Goal: Find specific page/section: Find specific page/section

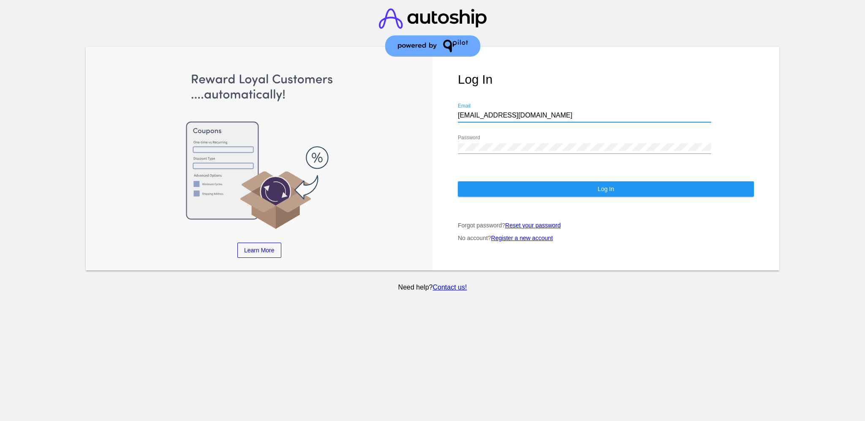
drag, startPoint x: 549, startPoint y: 118, endPoint x: 431, endPoint y: 116, distance: 117.8
click at [437, 118] on div "Log In [EMAIL_ADDRESS][DOMAIN_NAME] Email Password Log In Forgot password? Rese…" at bounding box center [605, 159] width 347 height 224
paste input "[EMAIL_ADDRESS][DOMAIN_NAME]"
type input "[EMAIL_ADDRESS][DOMAIN_NAME]"
click at [500, 150] on div "Password" at bounding box center [584, 144] width 253 height 19
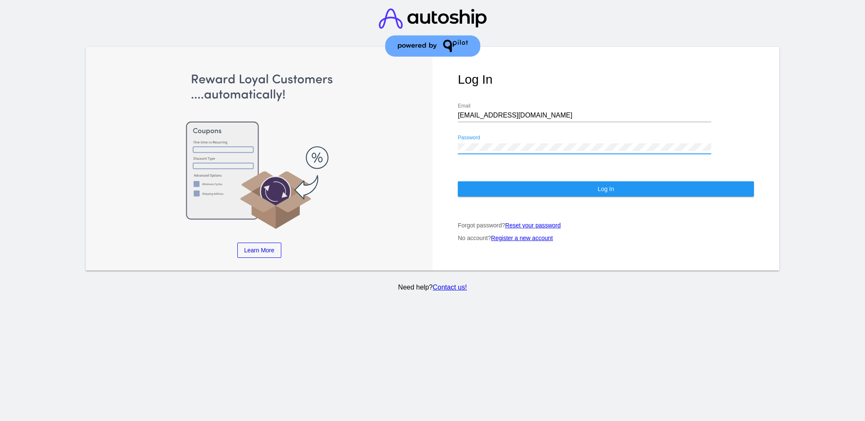
drag, startPoint x: 510, startPoint y: 152, endPoint x: 438, endPoint y: 144, distance: 73.1
click at [438, 144] on div "Log In [EMAIL_ADDRESS][DOMAIN_NAME] Email Password Log In Forgot password? Rese…" at bounding box center [605, 159] width 347 height 224
click at [481, 178] on div "Log In [EMAIL_ADDRESS][DOMAIN_NAME] Email Password Log In Forgot password? Rese…" at bounding box center [605, 159] width 347 height 224
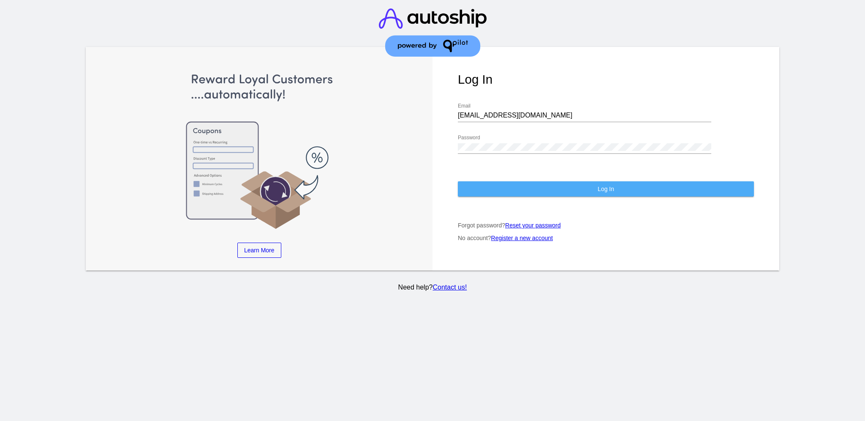
click at [484, 195] on button "Log In" at bounding box center [606, 188] width 296 height 15
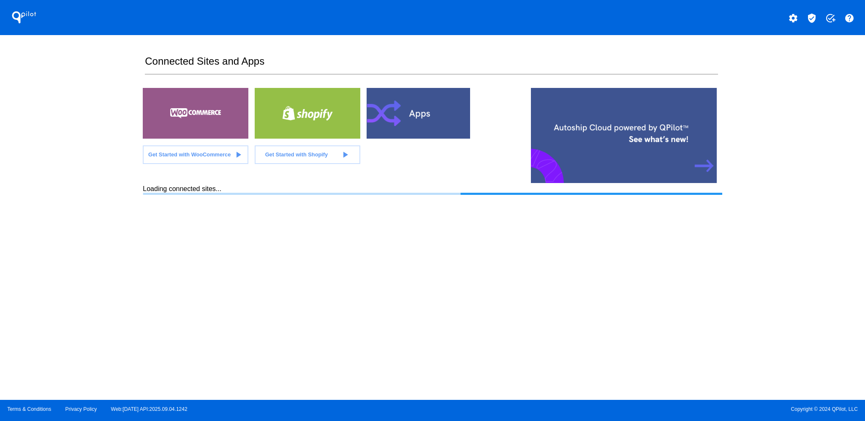
click at [816, 15] on mat-icon "verified_user" at bounding box center [811, 18] width 10 height 10
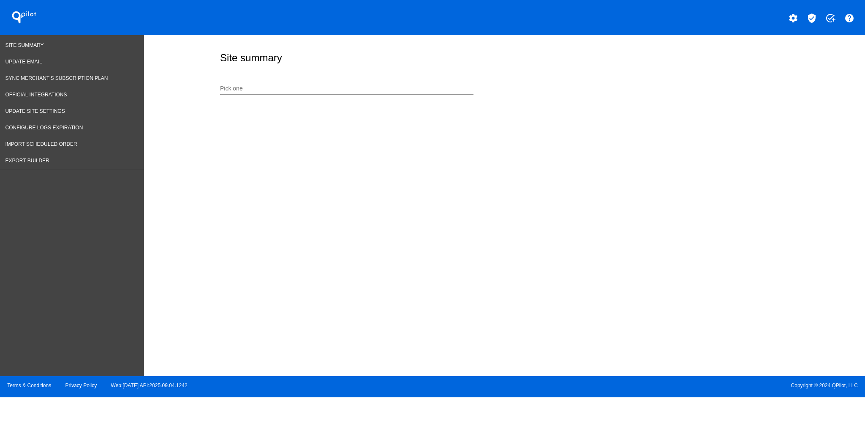
drag, startPoint x: 375, startPoint y: 76, endPoint x: 372, endPoint y: 80, distance: 5.2
click at [375, 76] on div "Pick one" at bounding box center [503, 87] width 570 height 30
click at [372, 80] on div "Pick one" at bounding box center [346, 86] width 253 height 16
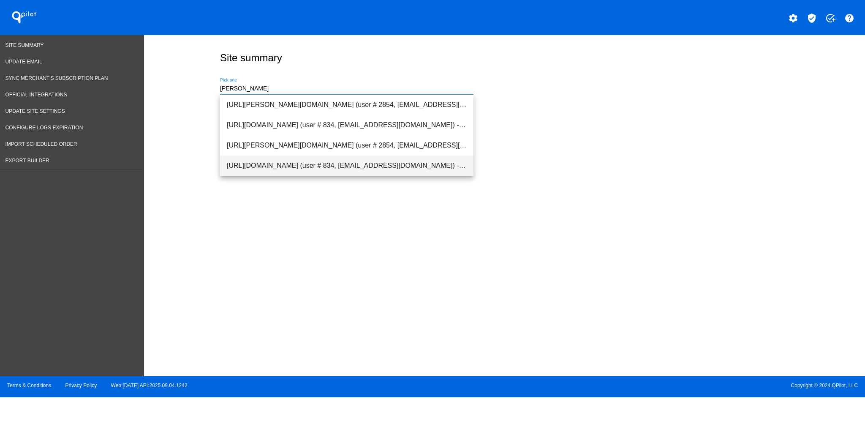
click at [348, 164] on span "[URL][DOMAIN_NAME] (user # 834, [EMAIL_ADDRESS][DOMAIN_NAME]) - Production" at bounding box center [347, 165] width 240 height 20
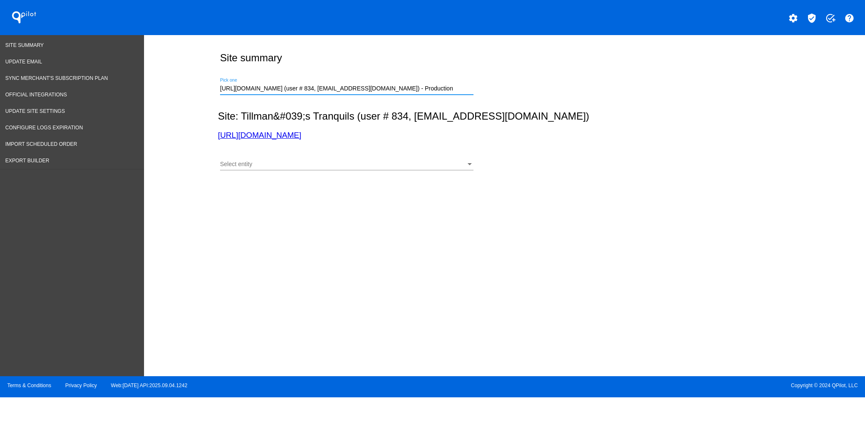
click at [348, 168] on div "Select entity Select entity" at bounding box center [346, 162] width 253 height 16
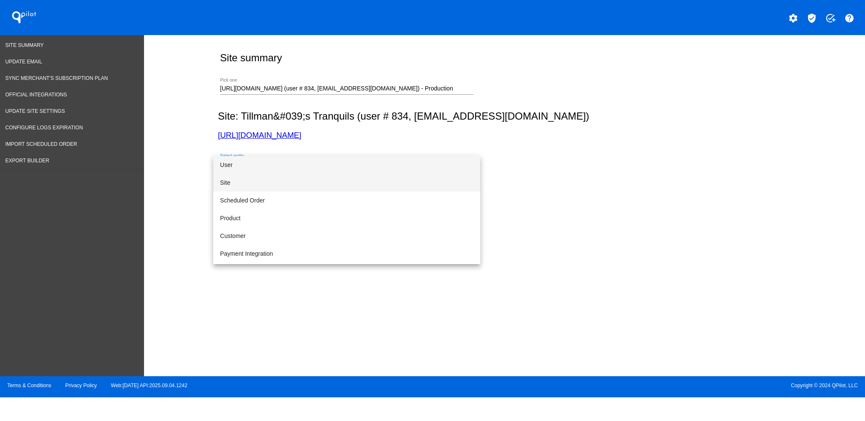
click at [346, 184] on span "Site" at bounding box center [346, 183] width 253 height 18
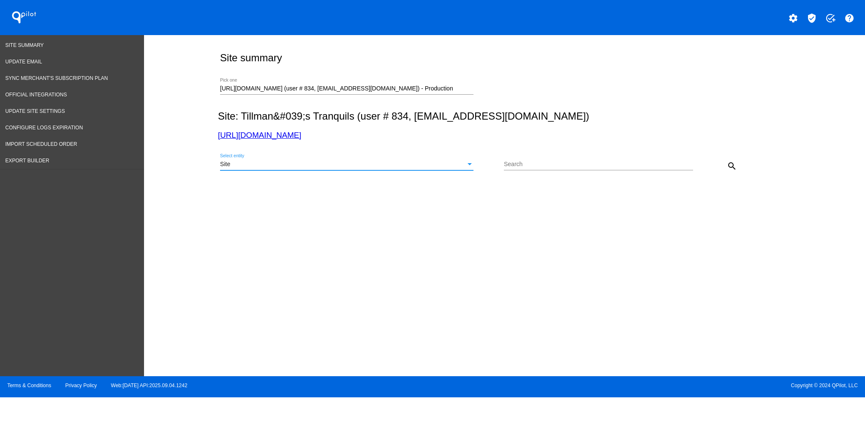
click at [727, 157] on div "search" at bounding box center [716, 165] width 47 height 17
click at [733, 167] on mat-icon "search" at bounding box center [732, 166] width 10 height 10
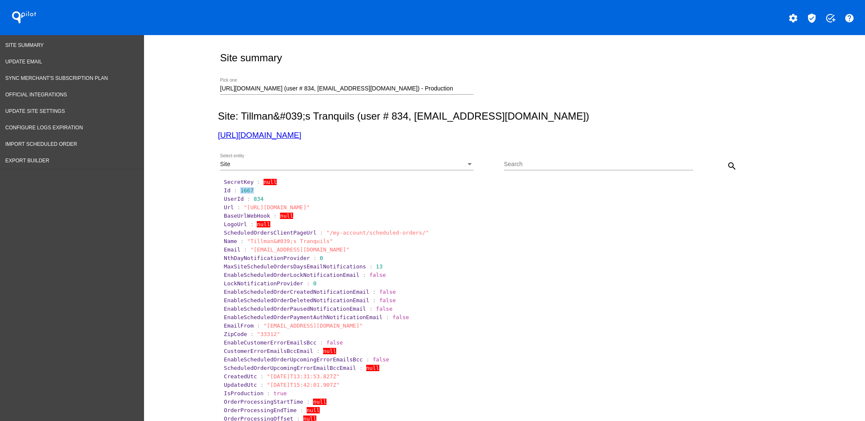
drag, startPoint x: 235, startPoint y: 187, endPoint x: 246, endPoint y: 189, distance: 11.5
click at [246, 189] on section "Id : 1667" at bounding box center [505, 190] width 562 height 6
copy span "1667"
drag, startPoint x: 458, startPoint y: 87, endPoint x: 163, endPoint y: 82, distance: 295.2
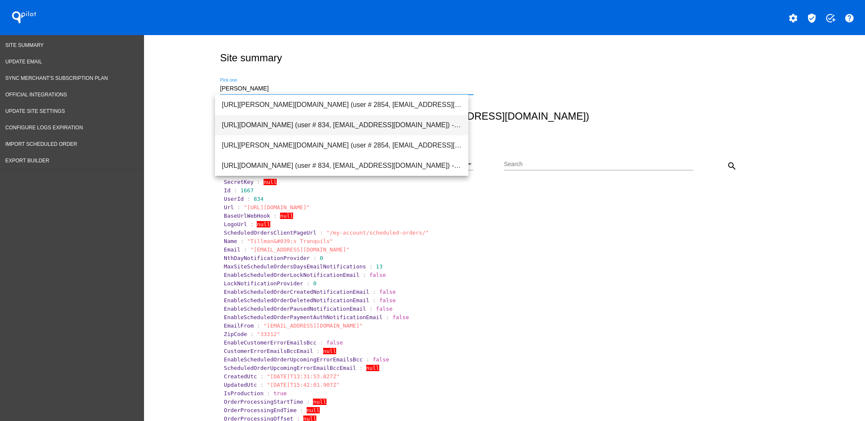
click at [302, 130] on span "[URL][DOMAIN_NAME] (user # 834, [EMAIL_ADDRESS][DOMAIN_NAME]) - Production" at bounding box center [342, 125] width 240 height 20
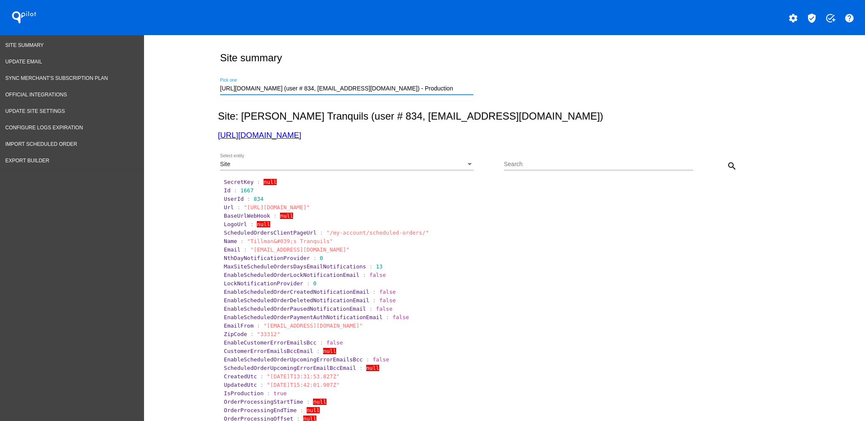
click at [727, 166] on mat-icon "search" at bounding box center [732, 166] width 10 height 10
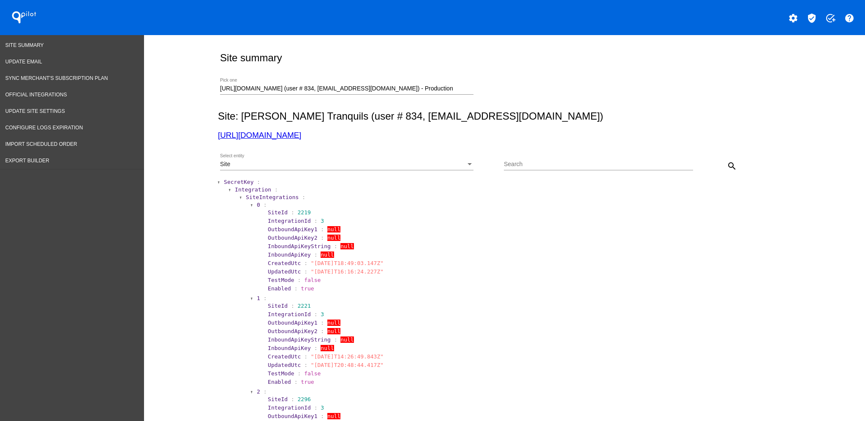
click at [236, 182] on span "SecretKey" at bounding box center [239, 182] width 30 height 6
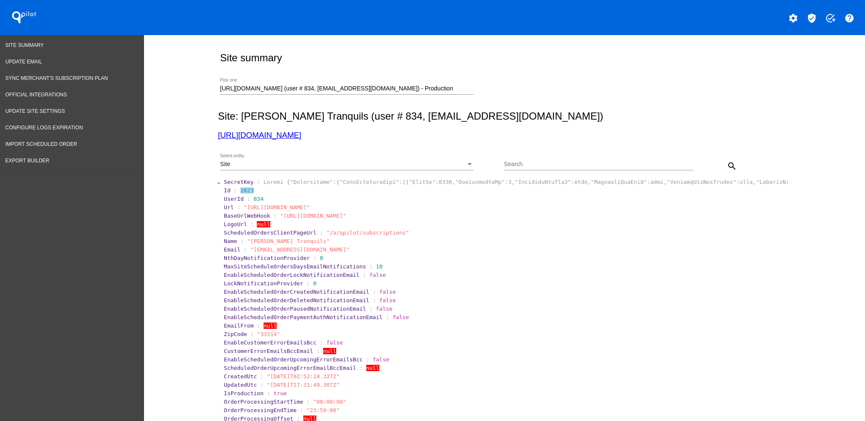
drag, startPoint x: 233, startPoint y: 189, endPoint x: 255, endPoint y: 190, distance: 21.5
click at [255, 190] on section "Id : 2823" at bounding box center [505, 190] width 562 height 6
copy span "2823"
click at [399, 158] on div "Site Select entity" at bounding box center [346, 162] width 253 height 16
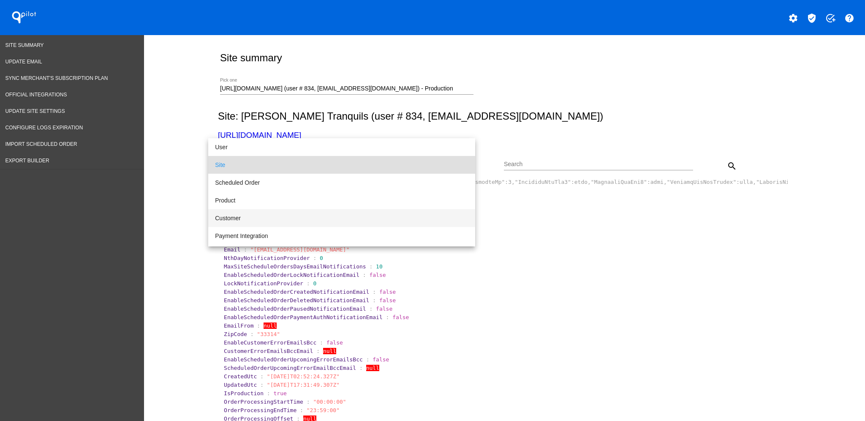
click at [383, 217] on span "Customer" at bounding box center [341, 218] width 253 height 18
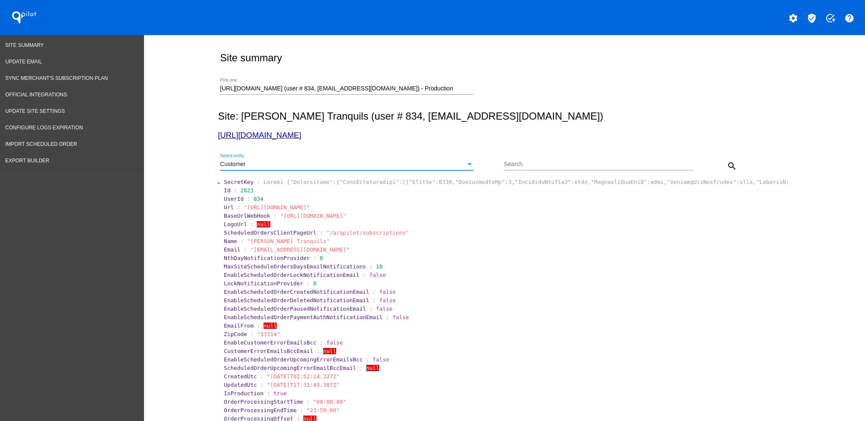
click at [726, 160] on button "search" at bounding box center [731, 165] width 17 height 17
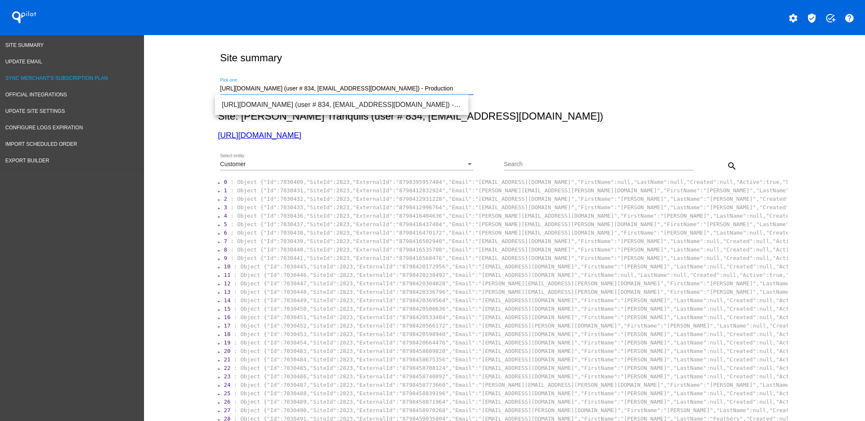
drag, startPoint x: 453, startPoint y: 86, endPoint x: 121, endPoint y: 73, distance: 332.5
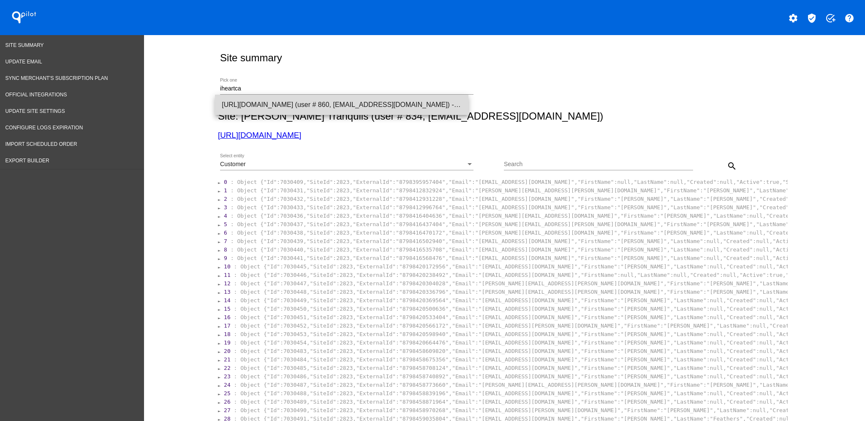
click at [315, 100] on span "[URL][DOMAIN_NAME] (user # 860, [EMAIL_ADDRESS][DOMAIN_NAME]) - Production" at bounding box center [342, 105] width 240 height 20
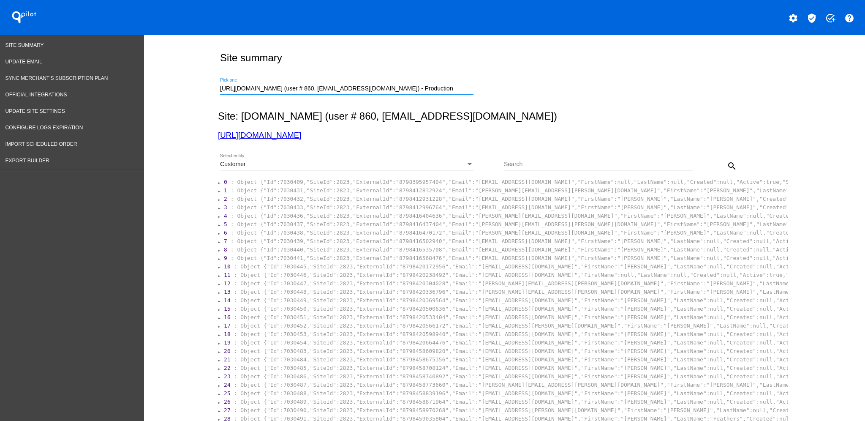
click at [425, 165] on div "Customer" at bounding box center [343, 164] width 246 height 7
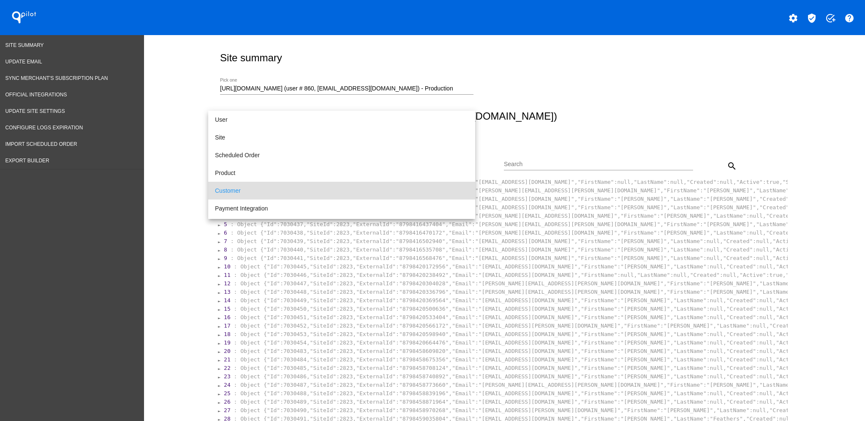
scroll to position [25, 0]
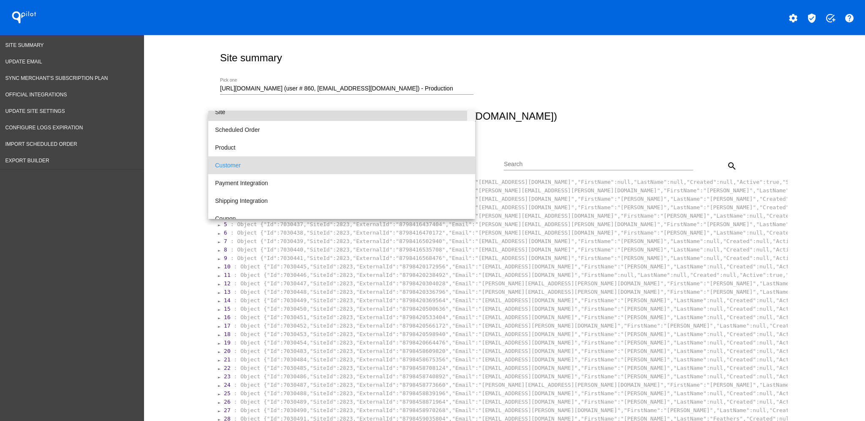
click at [332, 115] on span "Site" at bounding box center [341, 112] width 253 height 18
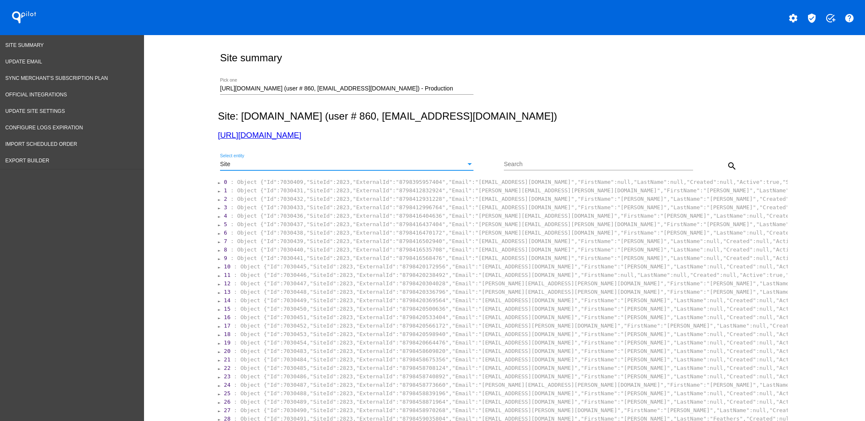
click at [727, 163] on mat-icon "search" at bounding box center [732, 166] width 10 height 10
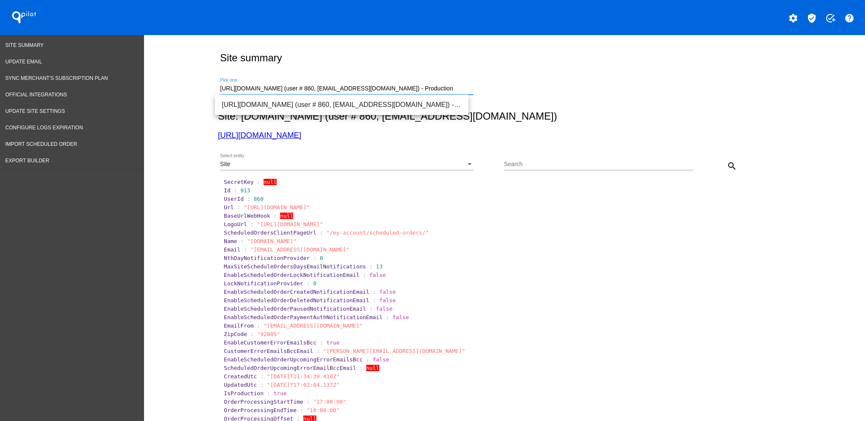
drag, startPoint x: 437, startPoint y: 91, endPoint x: 209, endPoint y: 73, distance: 228.7
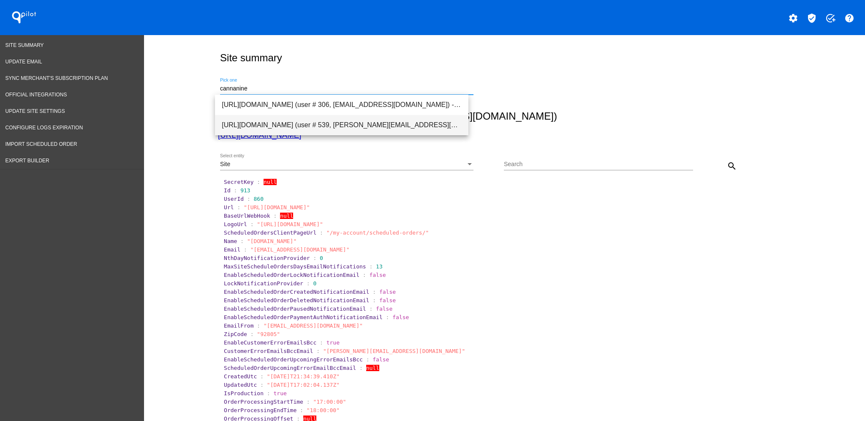
click at [295, 125] on span "[URL][DOMAIN_NAME] (user # 539, [PERSON_NAME][EMAIL_ADDRESS][DOMAIN_NAME]) - Pr…" at bounding box center [342, 125] width 240 height 20
type input "[URL][DOMAIN_NAME] (user # 539, [PERSON_NAME][EMAIL_ADDRESS][DOMAIN_NAME]) - Pr…"
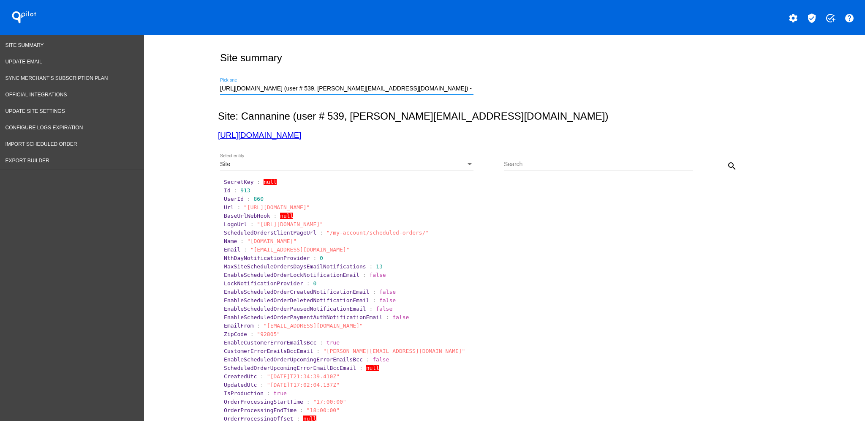
click at [725, 172] on button "search" at bounding box center [731, 165] width 17 height 17
